Goal: Find specific page/section: Find specific page/section

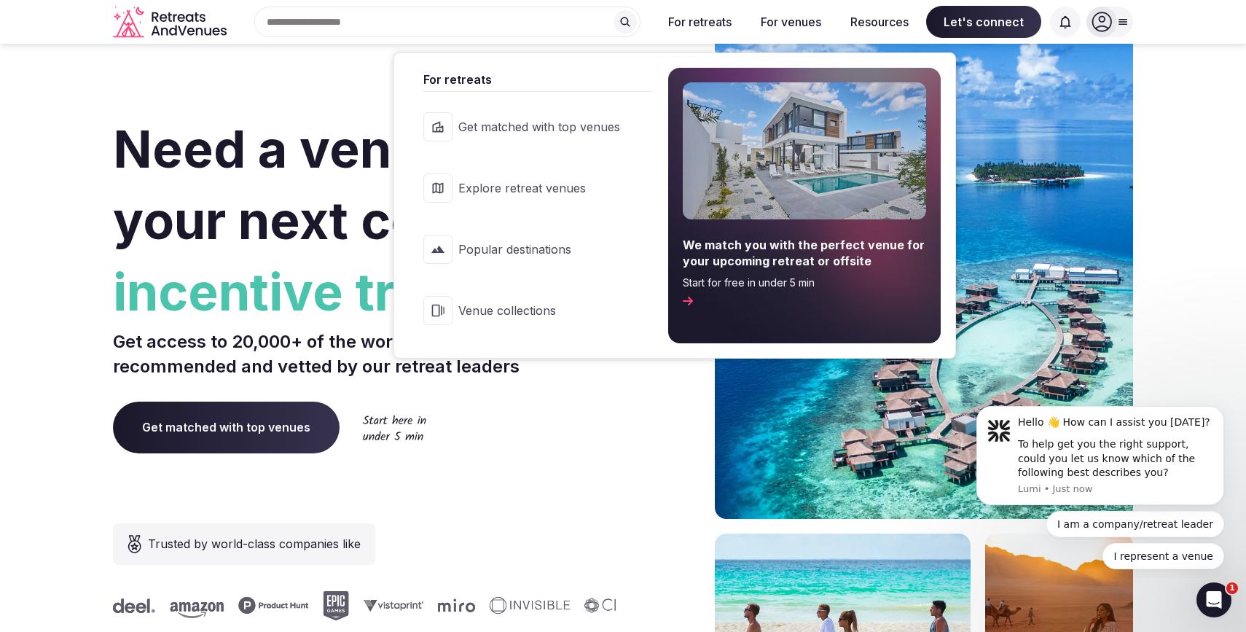
click at [577, 199] on link "Explore retreat venues" at bounding box center [530, 188] width 242 height 58
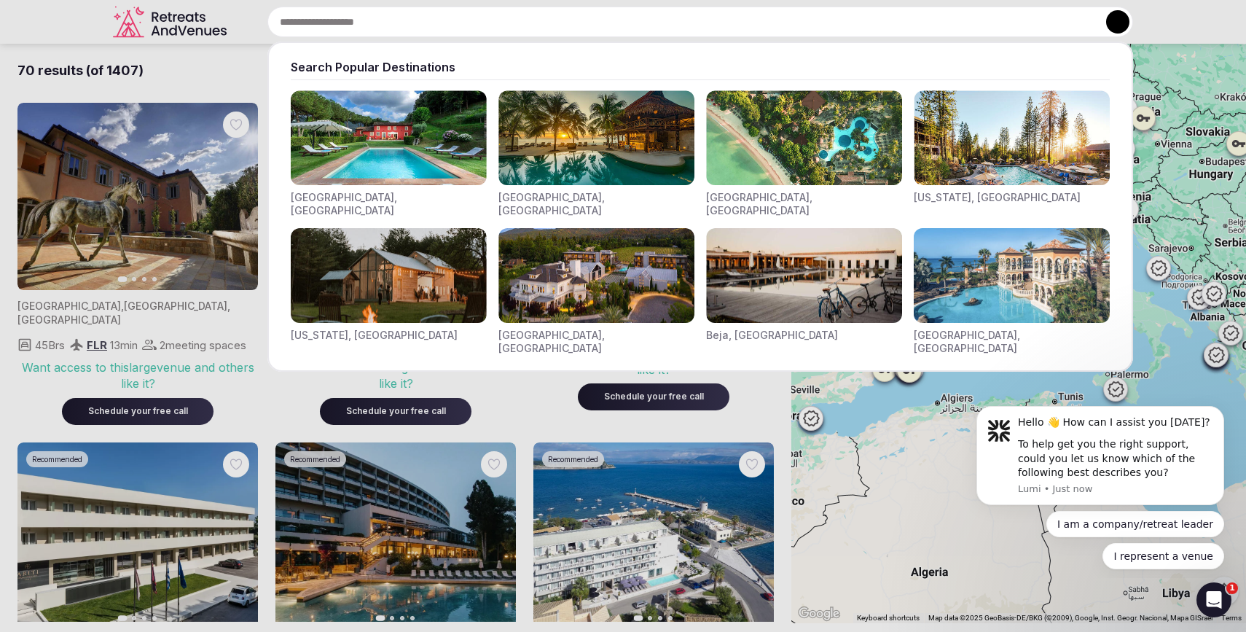
click at [419, 17] on input "text" at bounding box center [700, 22] width 866 height 31
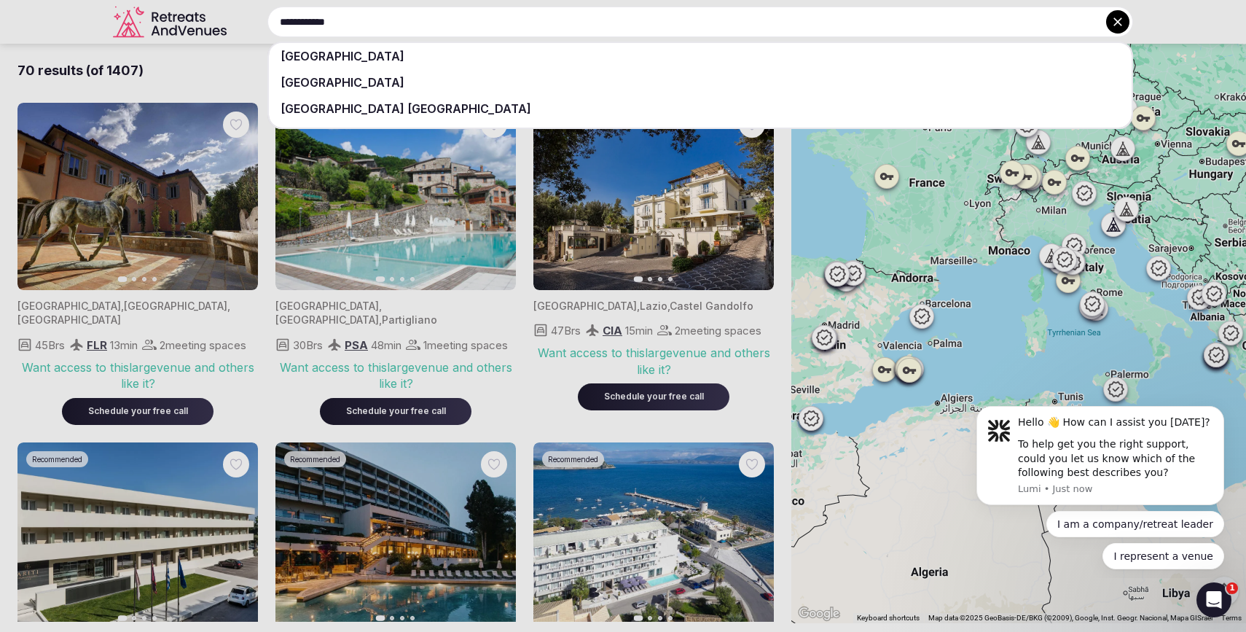
type input "**********"
click at [342, 51] on span "[GEOGRAPHIC_DATA]" at bounding box center [342, 56] width 124 height 15
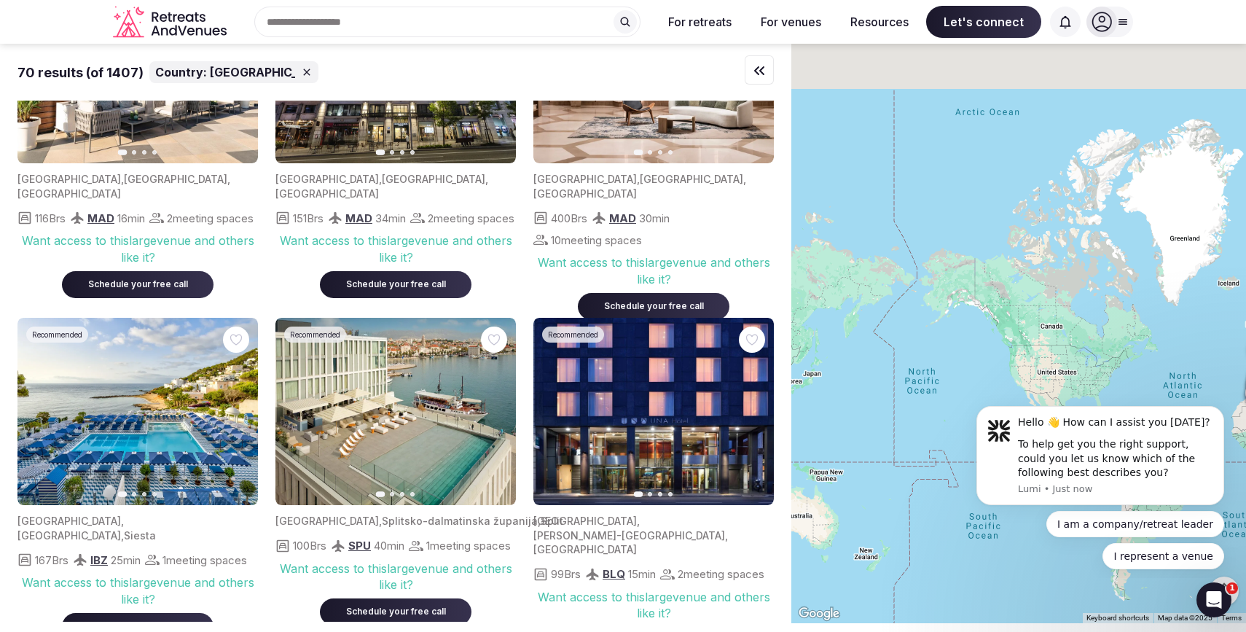
scroll to position [1821, 0]
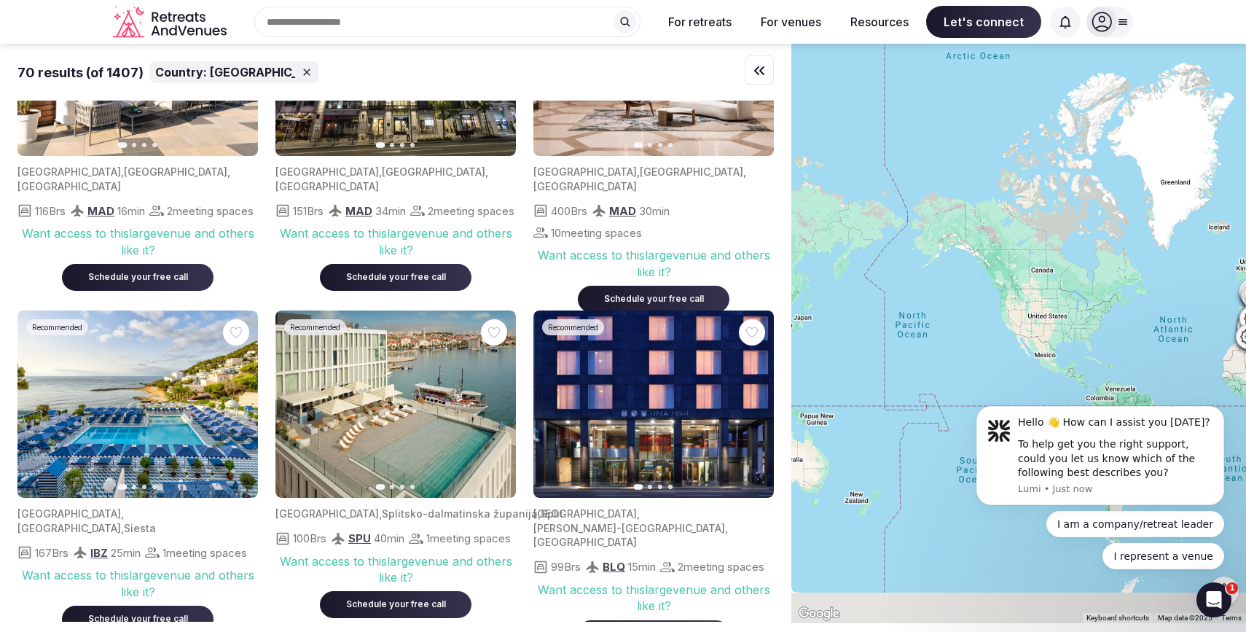
drag, startPoint x: 914, startPoint y: 280, endPoint x: 864, endPoint y: 198, distance: 95.5
click at [865, 198] on div at bounding box center [1018, 333] width 455 height 579
